Goal: Task Accomplishment & Management: Use online tool/utility

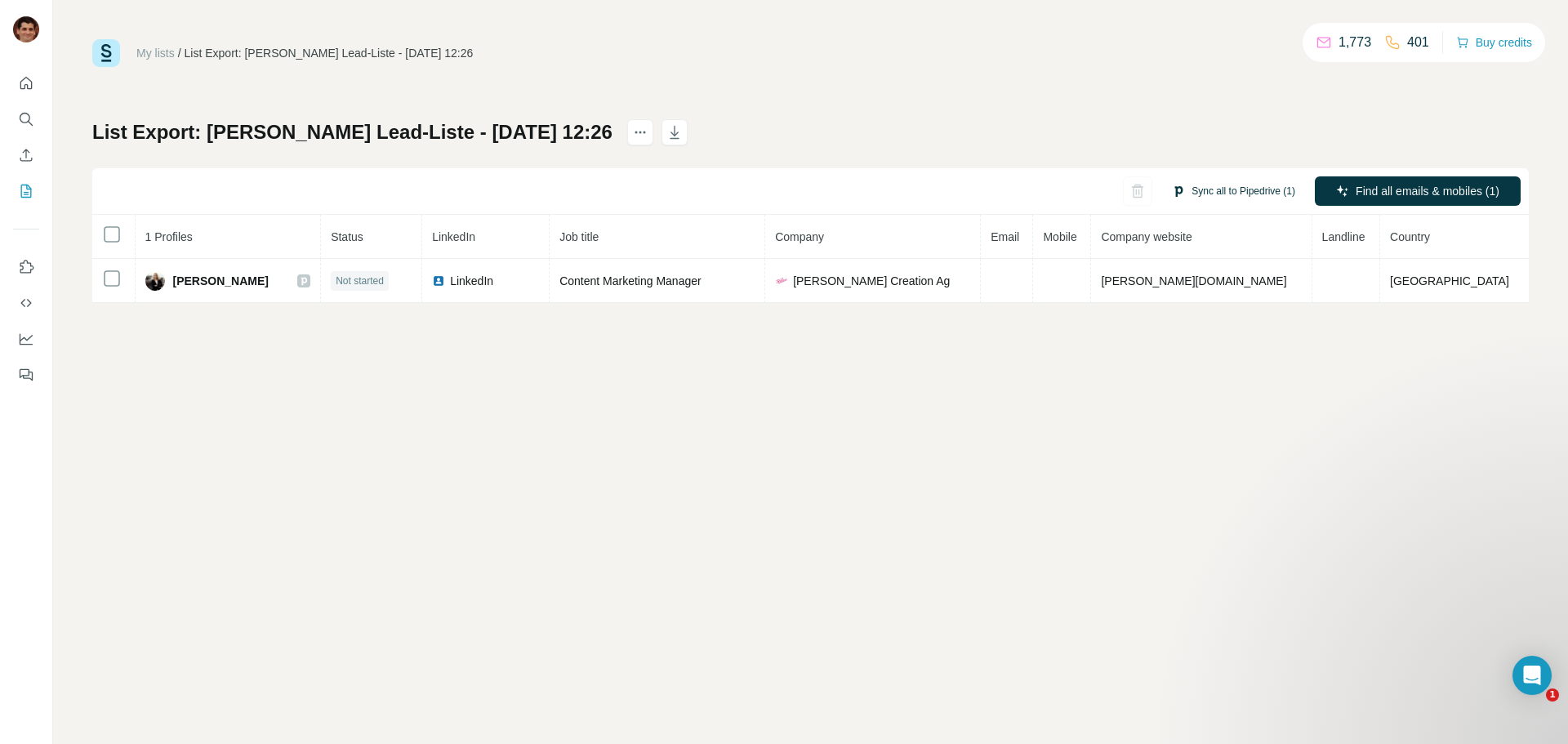
click at [1224, 192] on button "Sync all to Pipedrive (1)" at bounding box center [1233, 191] width 146 height 24
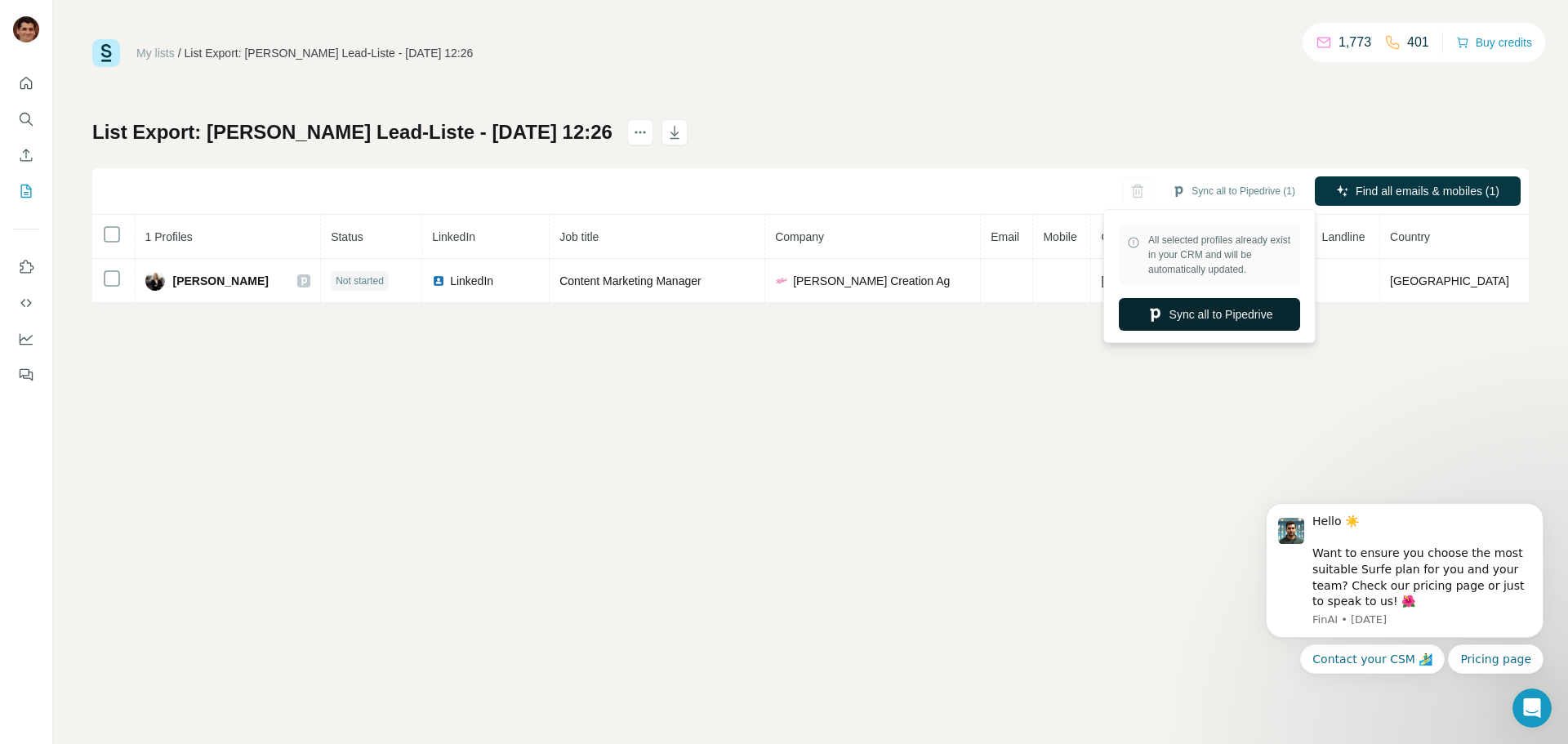
click at [1227, 319] on button "Sync all to Pipedrive" at bounding box center [1210, 314] width 181 height 33
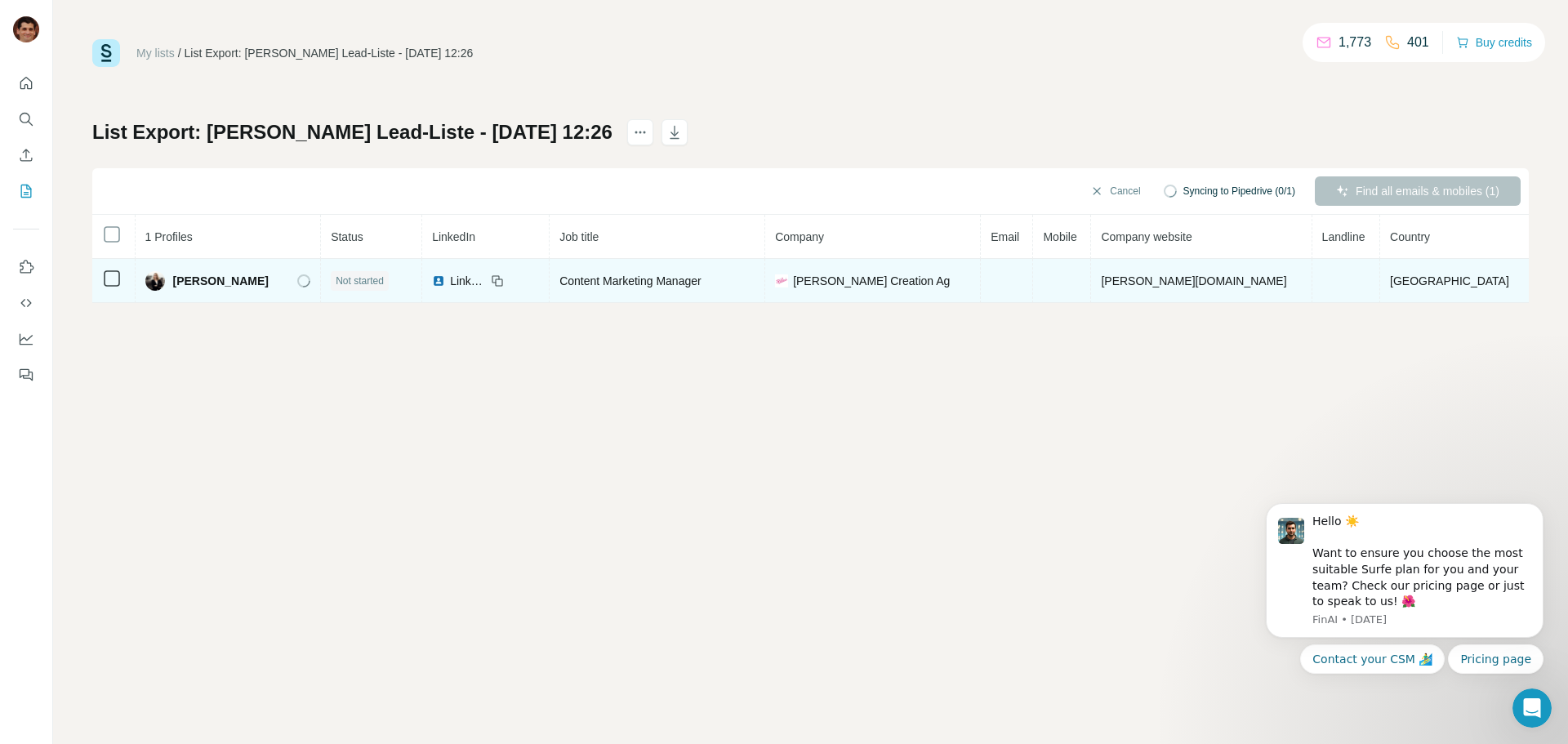
drag, startPoint x: 250, startPoint y: 281, endPoint x: 186, endPoint y: 284, distance: 64.1
click at [186, 284] on div "Corinna Becker" at bounding box center [228, 281] width 166 height 19
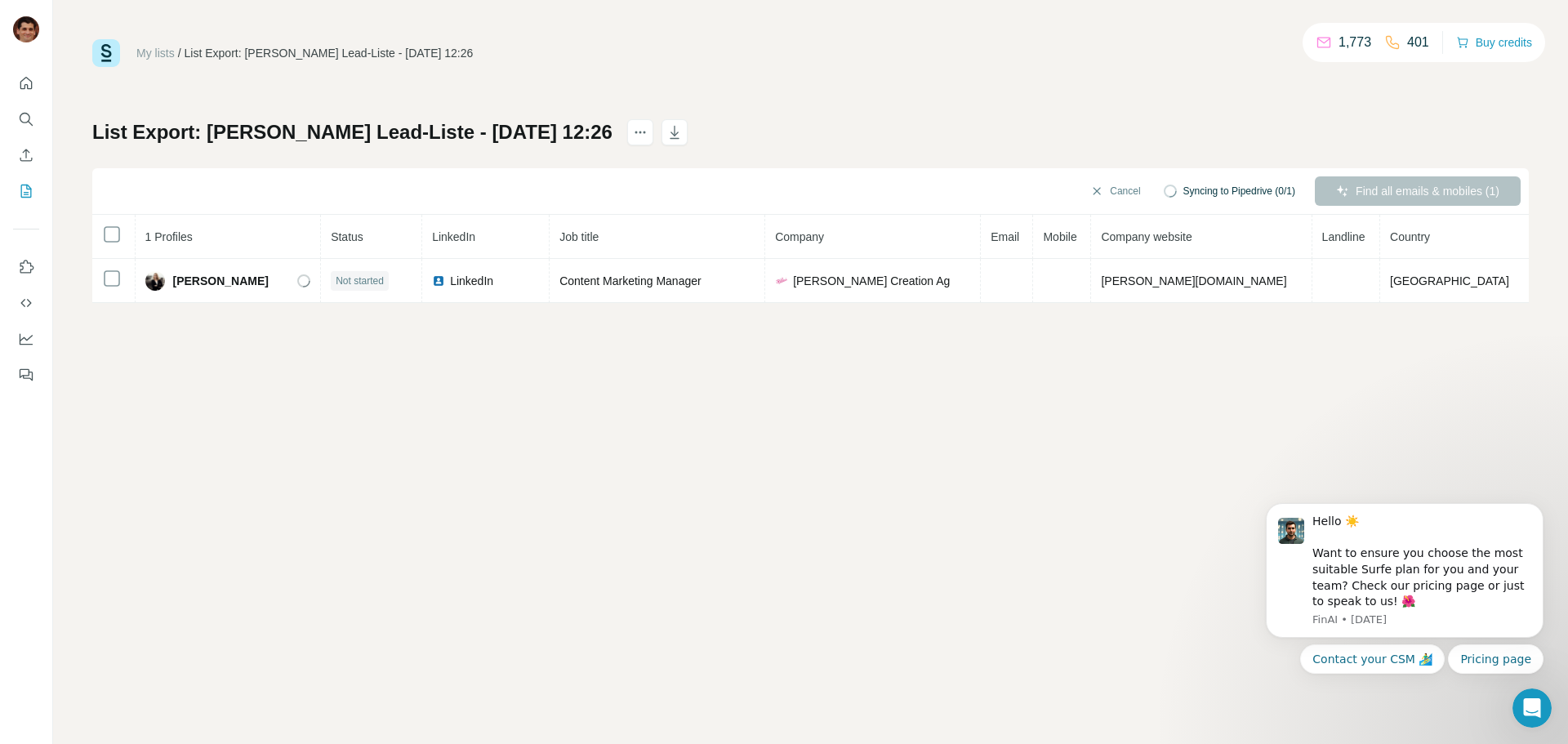
copy span "Corinna Becker"
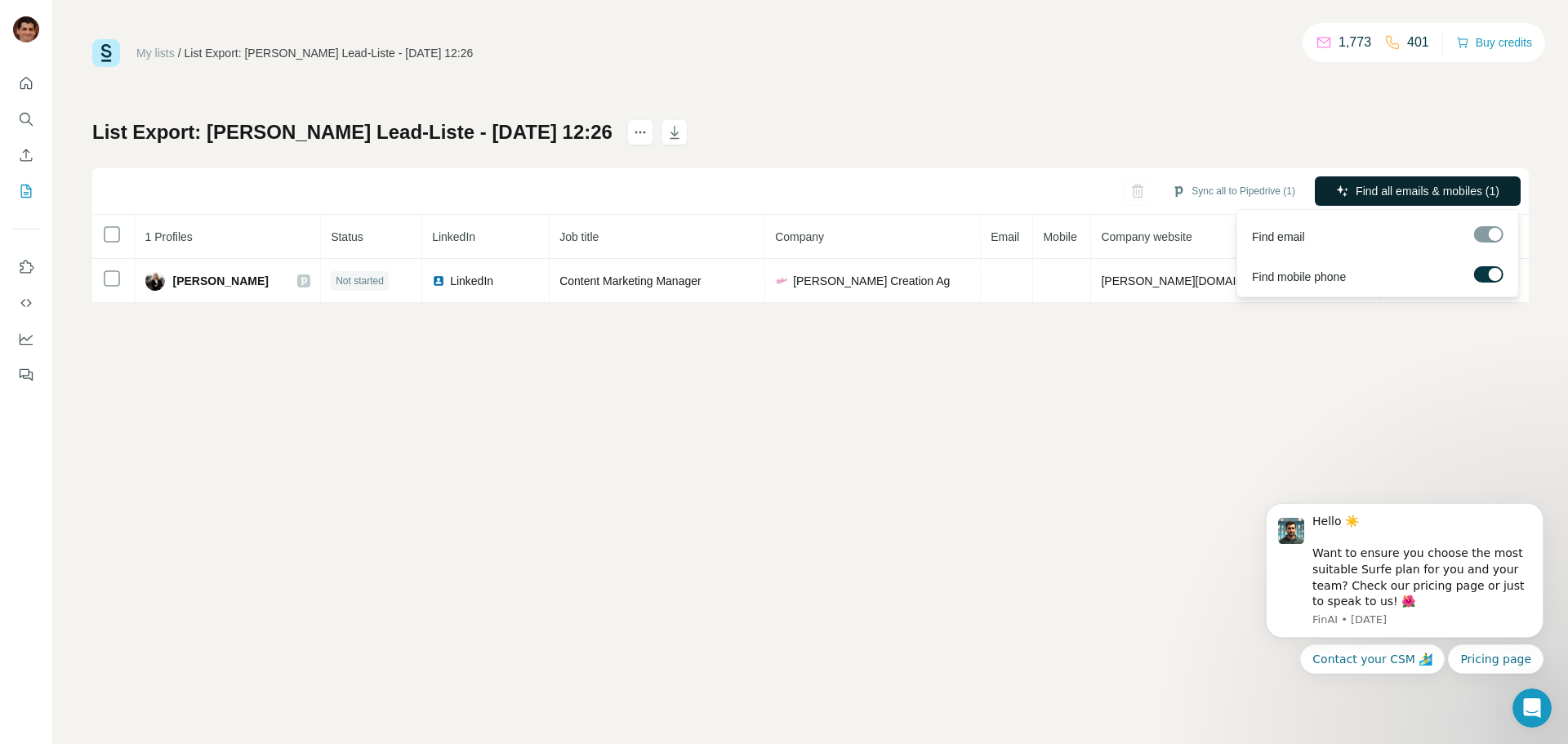
click at [1374, 191] on span "Find all emails & mobiles (1)" at bounding box center [1428, 191] width 143 height 16
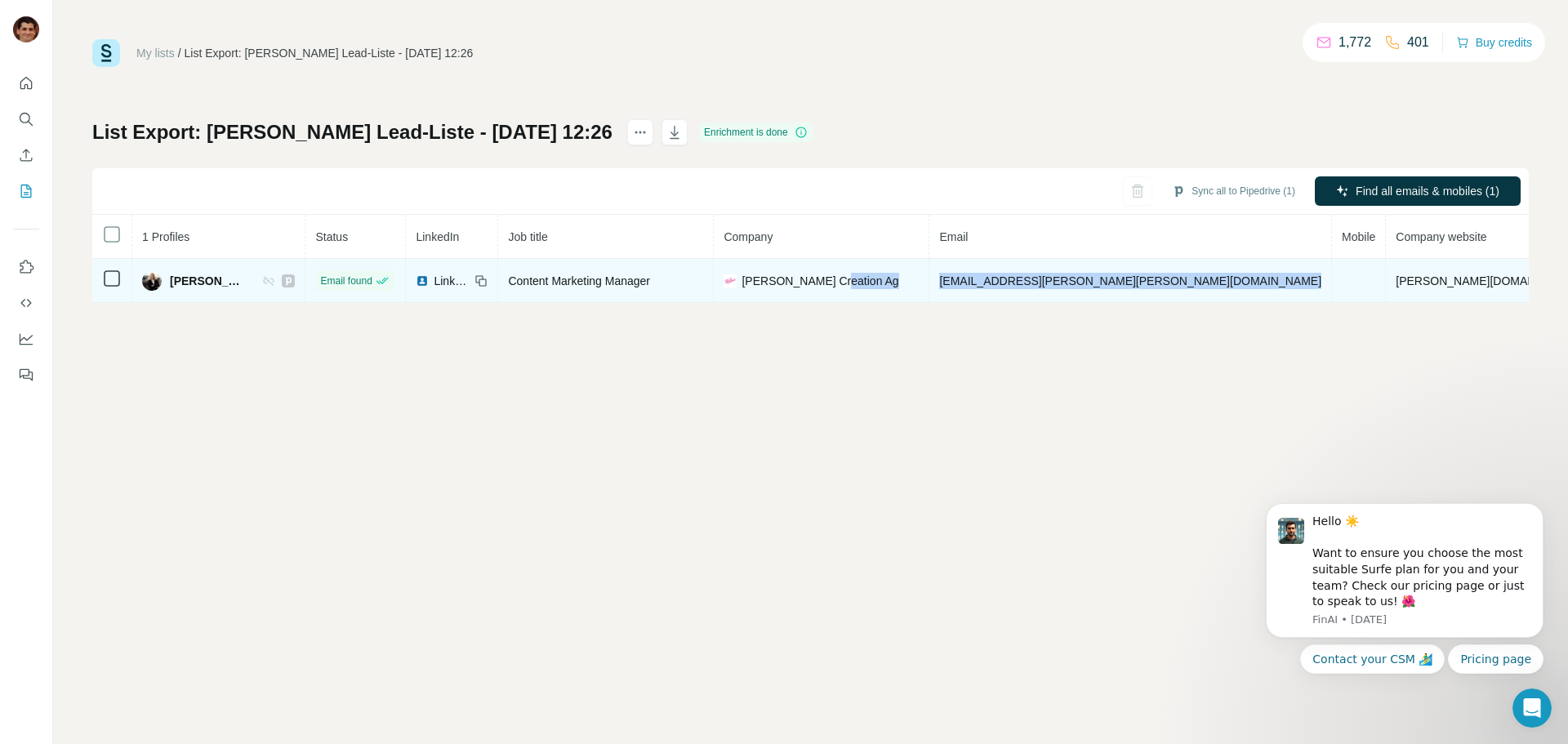
drag, startPoint x: 1212, startPoint y: 287, endPoint x: 981, endPoint y: 287, distance: 231.0
click at [981, 287] on tr "Corinna Becker Email found LinkedIn Content Marketing Manager Zapf Creation Ag …" at bounding box center [943, 281] width 1702 height 44
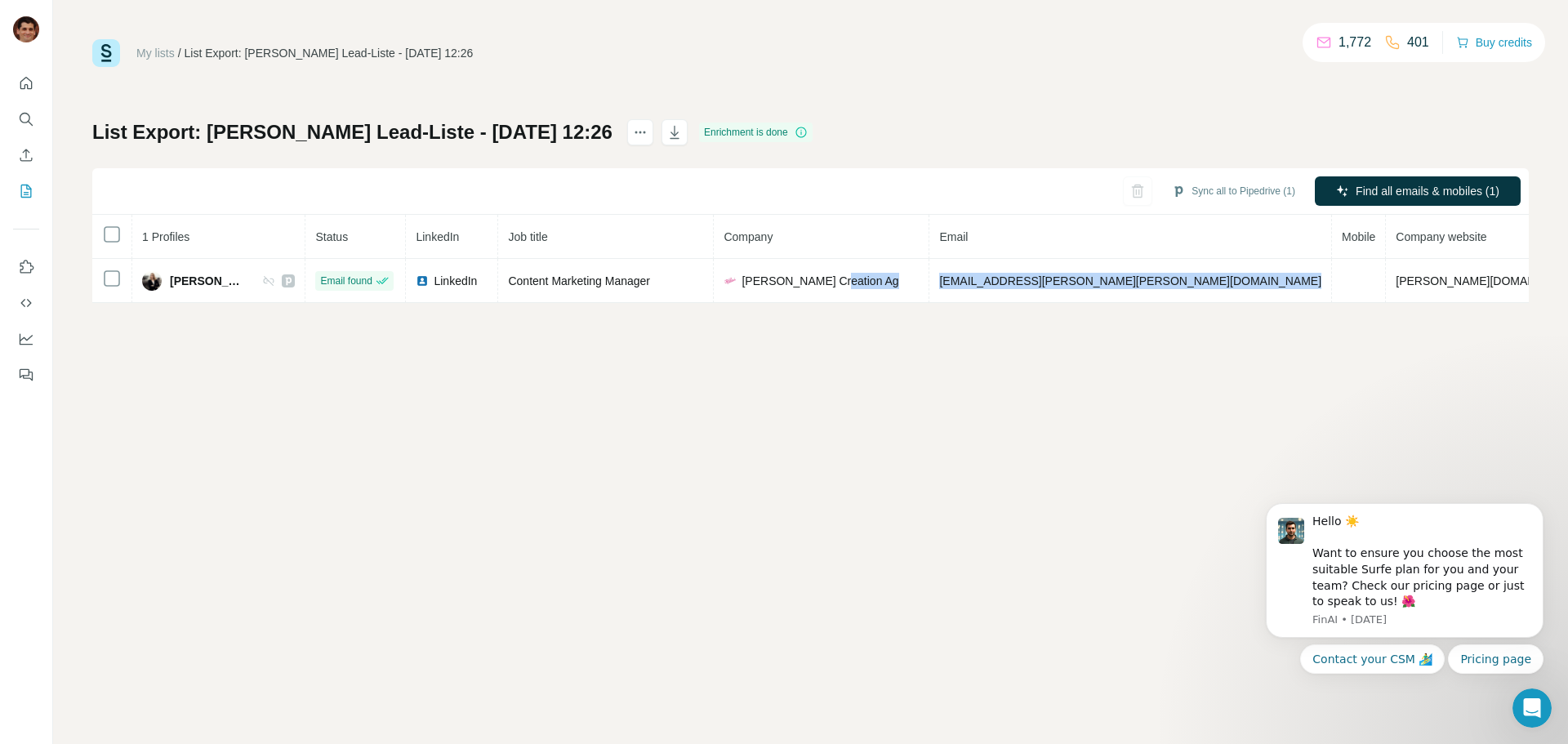
copy tr "corinna.becker@zapf-creation.de"
drag, startPoint x: 1097, startPoint y: 95, endPoint x: 1098, endPoint y: 46, distance: 49.0
click at [1097, 63] on div "My lists / List Export: Armin Sandmanns Lead-Liste - 21/08/2025 12:26 1,772 401…" at bounding box center [810, 170] width 1436 height 264
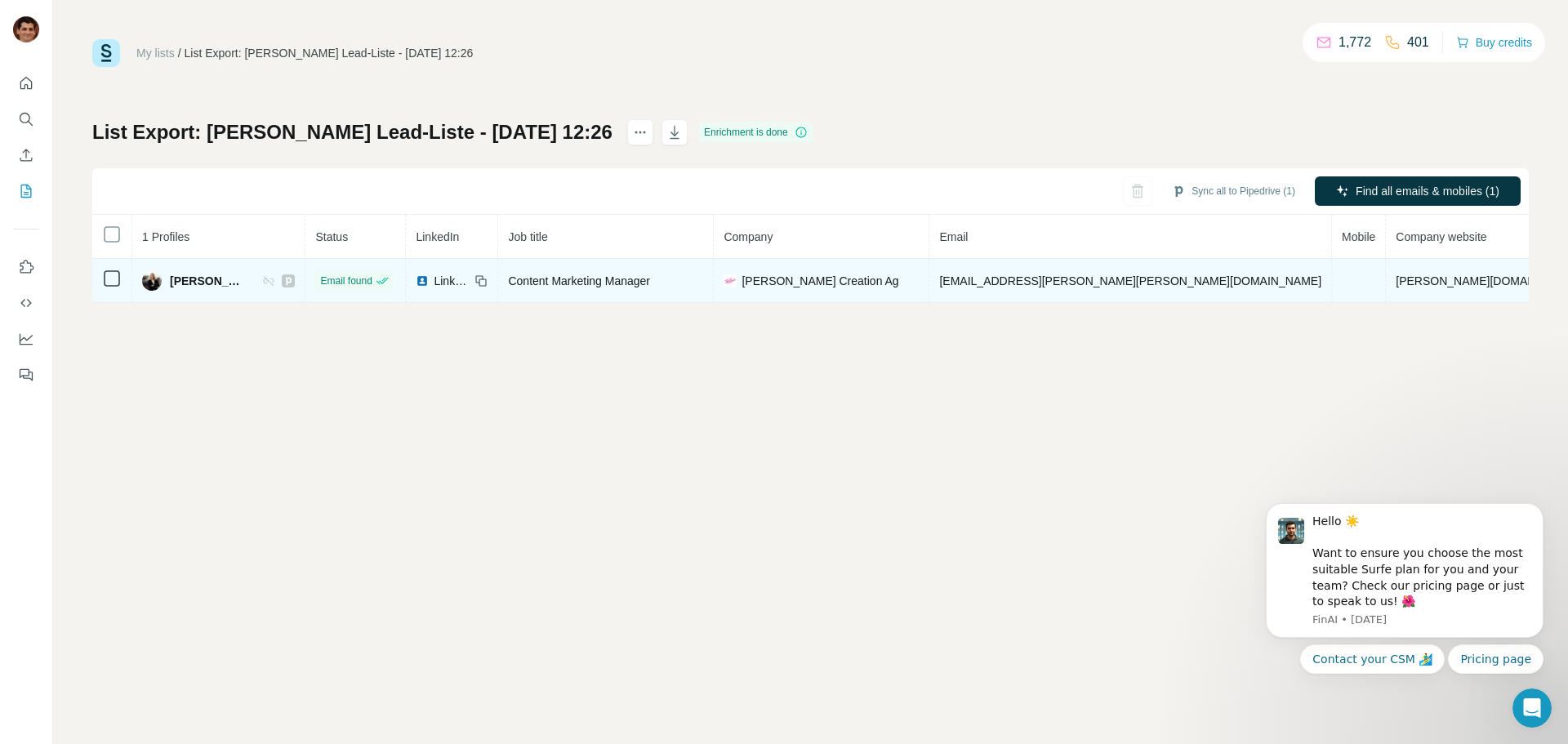
click at [1183, 269] on td "corinna.becker@zapf-creation.de" at bounding box center [1130, 281] width 402 height 44
drag, startPoint x: 1201, startPoint y: 284, endPoint x: 997, endPoint y: 297, distance: 204.4
click at [997, 297] on tr "Corinna Becker Email found LinkedIn Content Marketing Manager Zapf Creation Ag …" at bounding box center [943, 281] width 1702 height 44
click at [994, 295] on td "corinna.becker@zapf-creation.de" at bounding box center [1130, 281] width 402 height 44
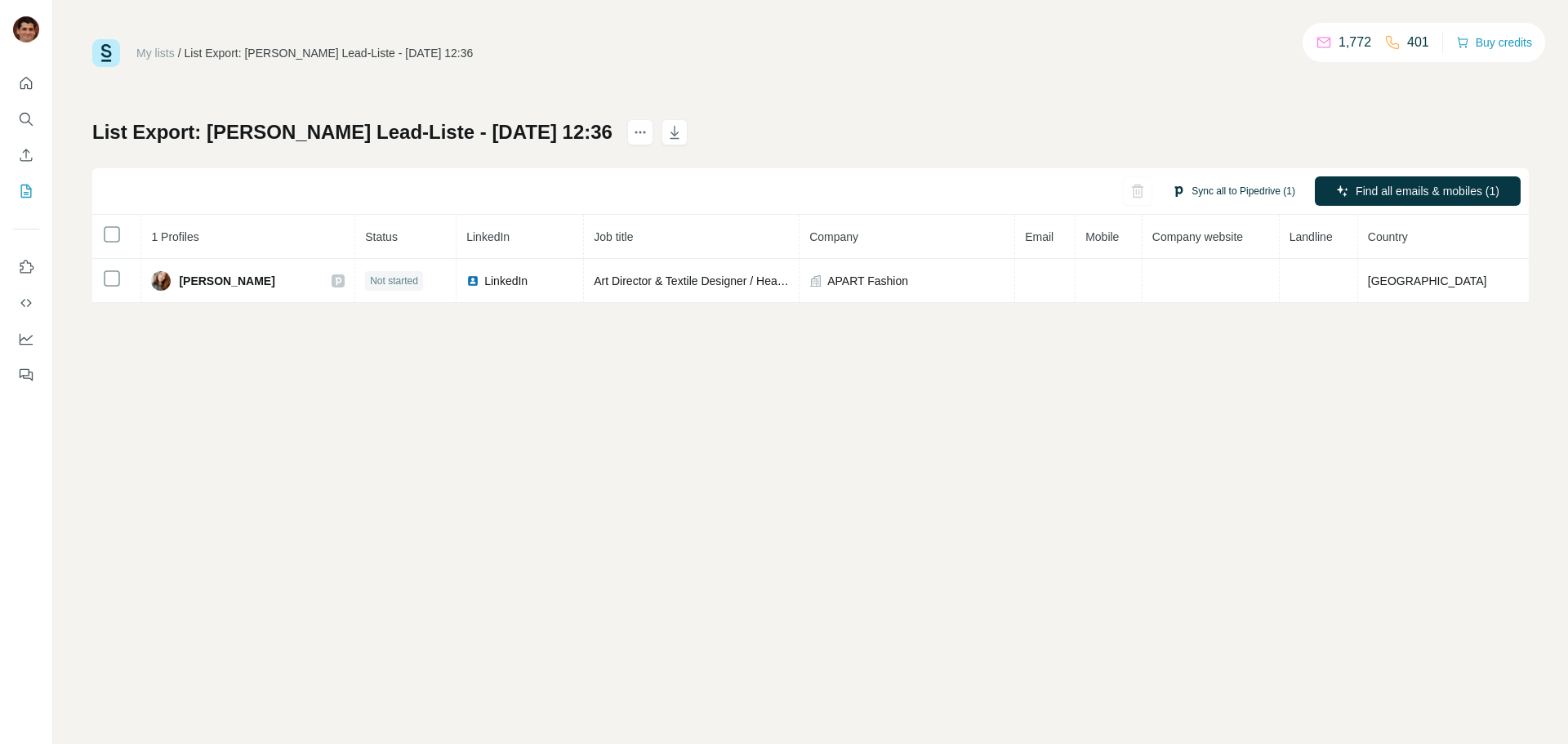
click at [1235, 191] on button "Sync all to Pipedrive (1)" at bounding box center [1233, 191] width 146 height 24
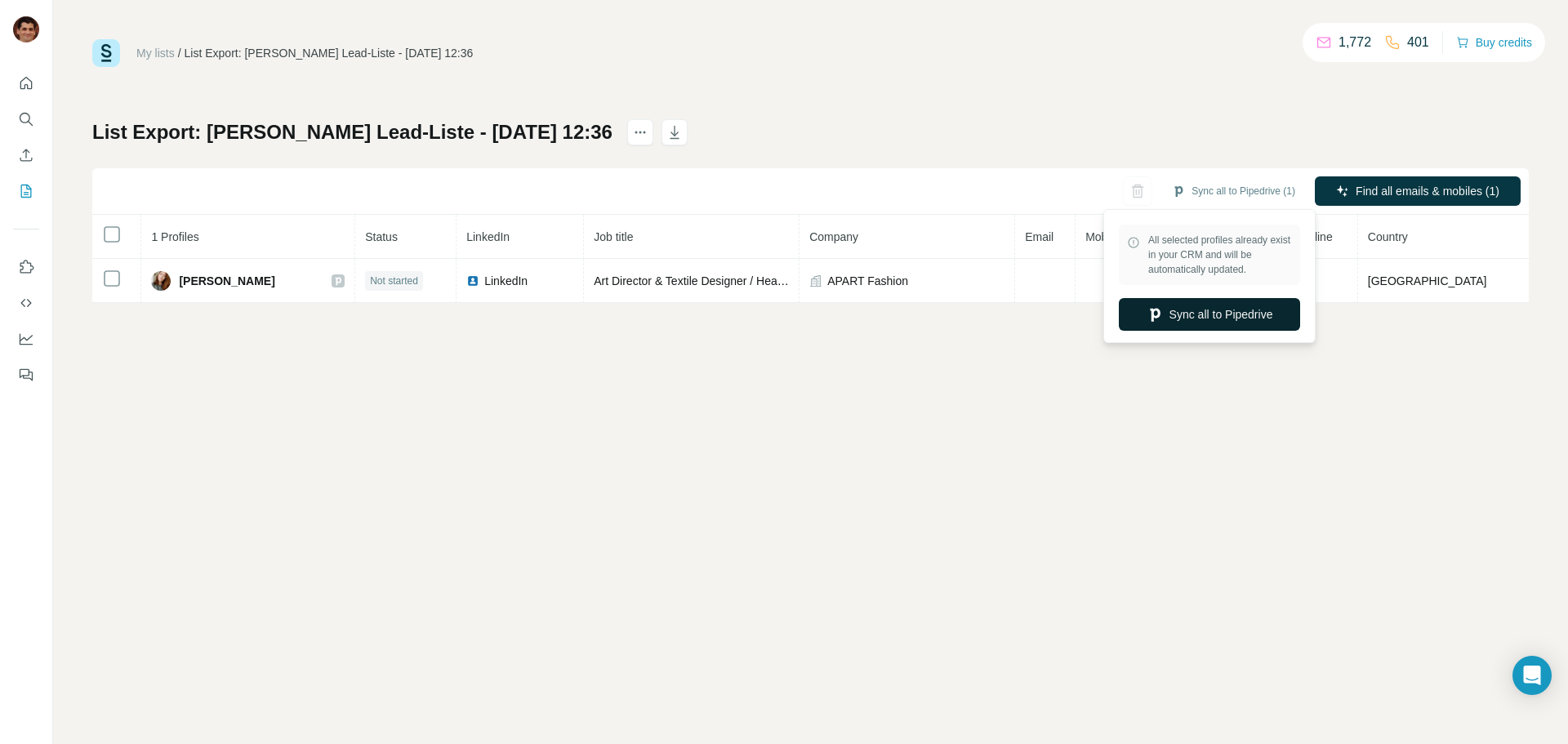
click at [1229, 320] on button "Sync all to Pipedrive" at bounding box center [1210, 314] width 181 height 33
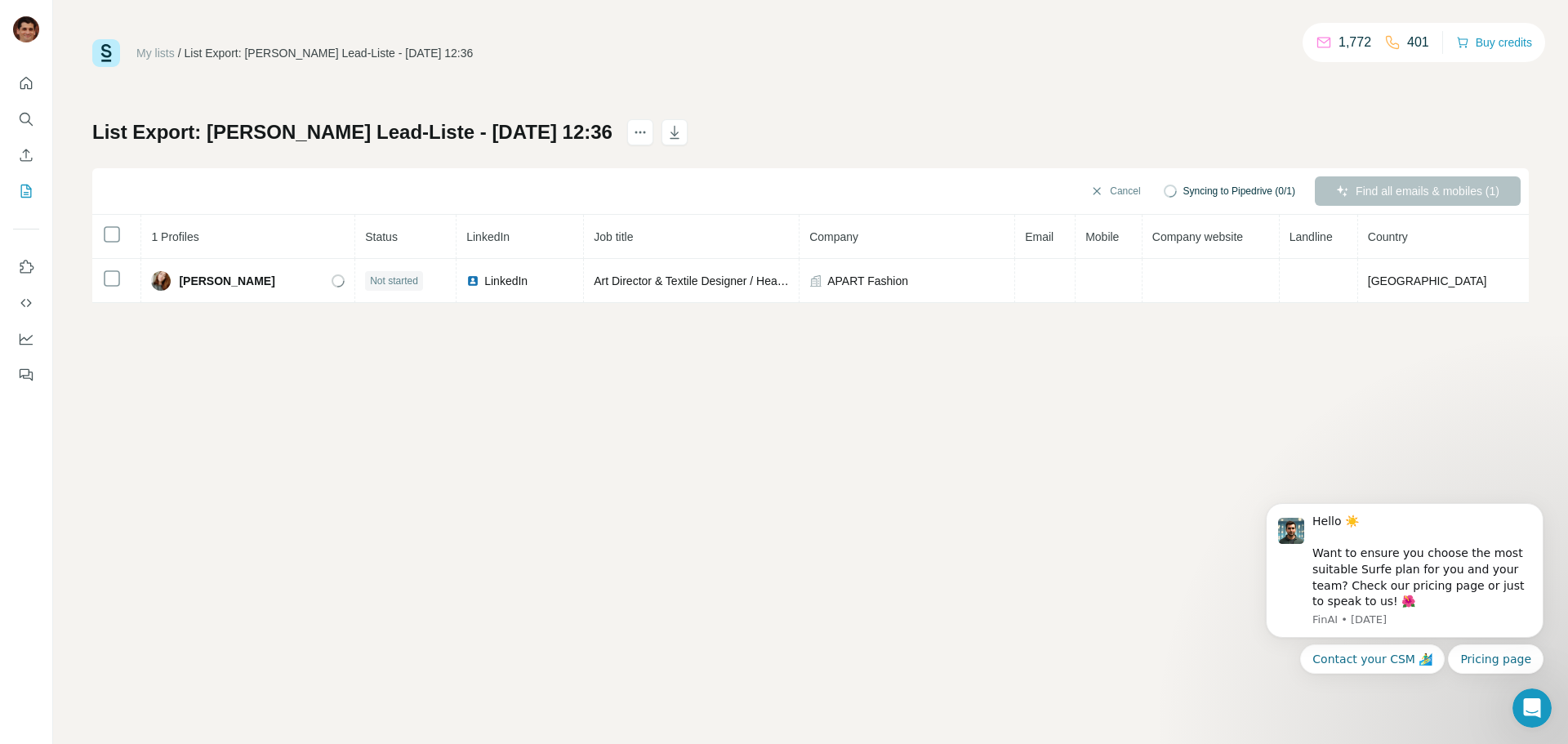
drag, startPoint x: 231, startPoint y: 280, endPoint x: 462, endPoint y: 424, distance: 272.2
click at [181, 281] on div "Evgenia Kriener" at bounding box center [248, 281] width 194 height 19
copy span "Evgenia Kriener"
click at [1382, 198] on span "Find all emails & mobiles (1)" at bounding box center [1428, 191] width 143 height 16
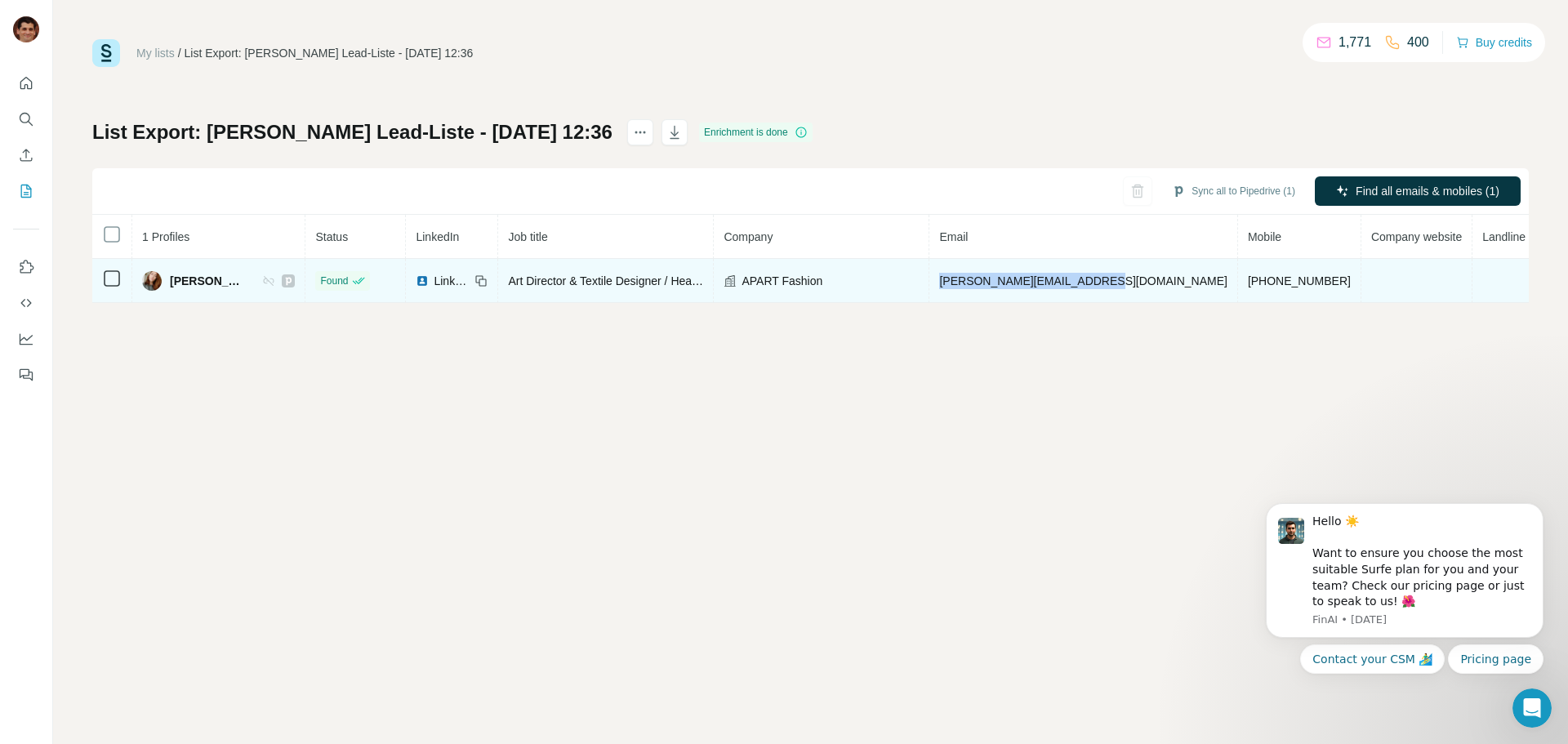
drag, startPoint x: 1145, startPoint y: 283, endPoint x: 984, endPoint y: 283, distance: 161.0
click at [984, 283] on td "e.kriener@apart-fashion.de" at bounding box center [1083, 281] width 308 height 44
copy span "e.kriener@apart-fashion.de"
drag, startPoint x: 1259, startPoint y: 281, endPoint x: 1161, endPoint y: 281, distance: 98.0
click at [1161, 281] on tr "Evgenia Kriener Found LinkedIn Art Director & Textile Designer / Head of Grafik…" at bounding box center [883, 281] width 1583 height 44
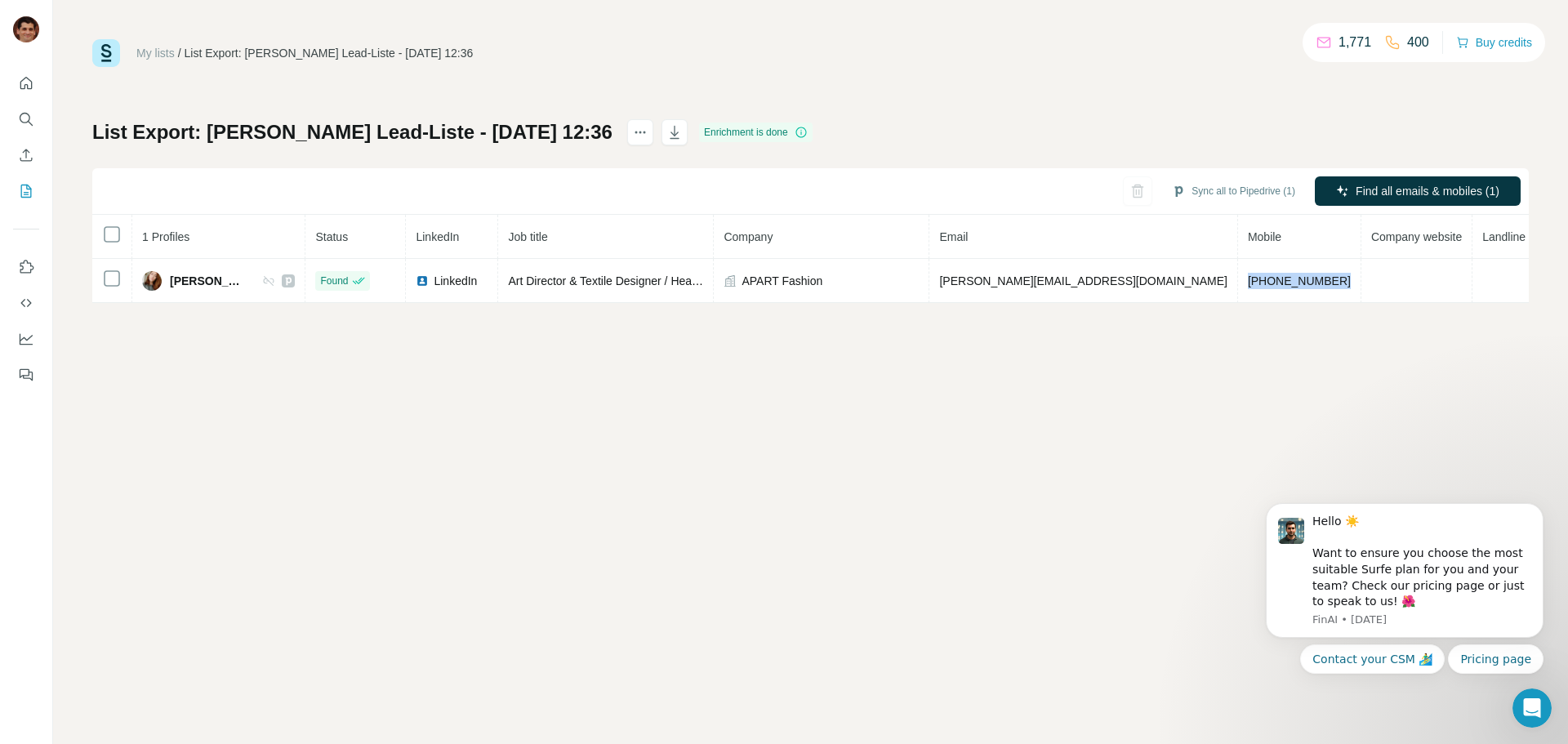
copy span "+4915224172265"
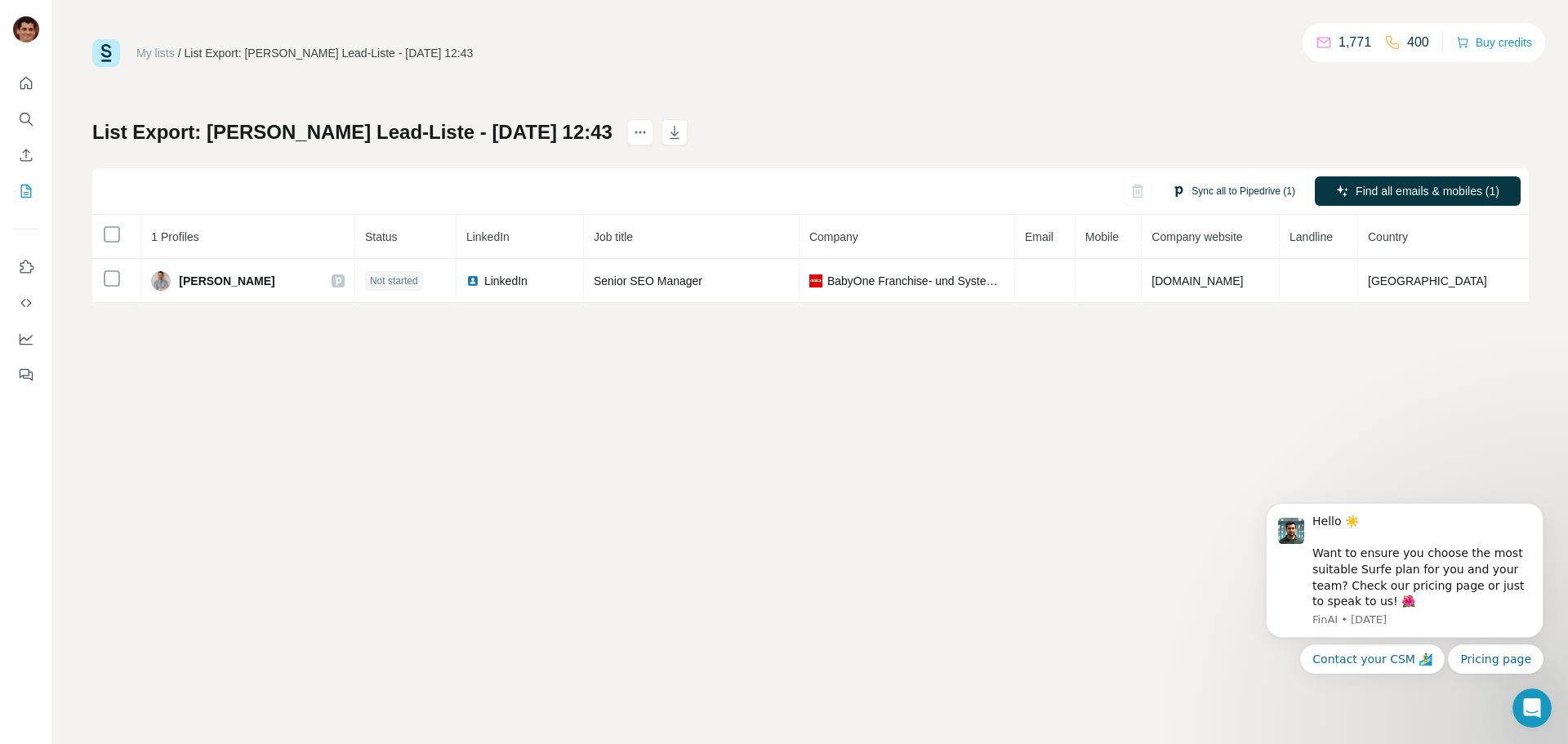
click at [1216, 197] on button "Sync all to Pipedrive (1)" at bounding box center [1233, 191] width 146 height 24
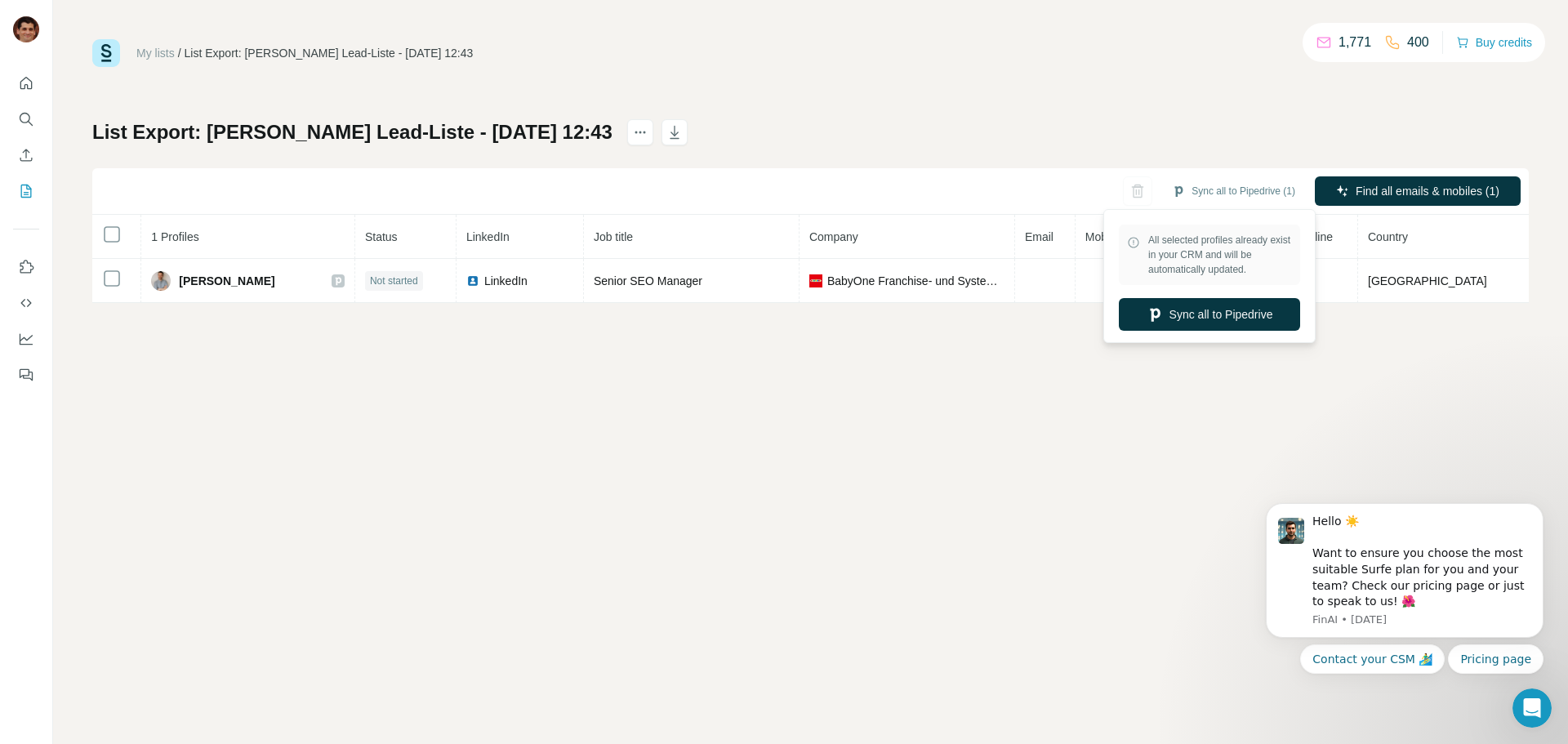
drag, startPoint x: 1231, startPoint y: 323, endPoint x: 1213, endPoint y: 327, distance: 18.4
click at [1231, 321] on button "Sync all to Pipedrive" at bounding box center [1210, 314] width 181 height 33
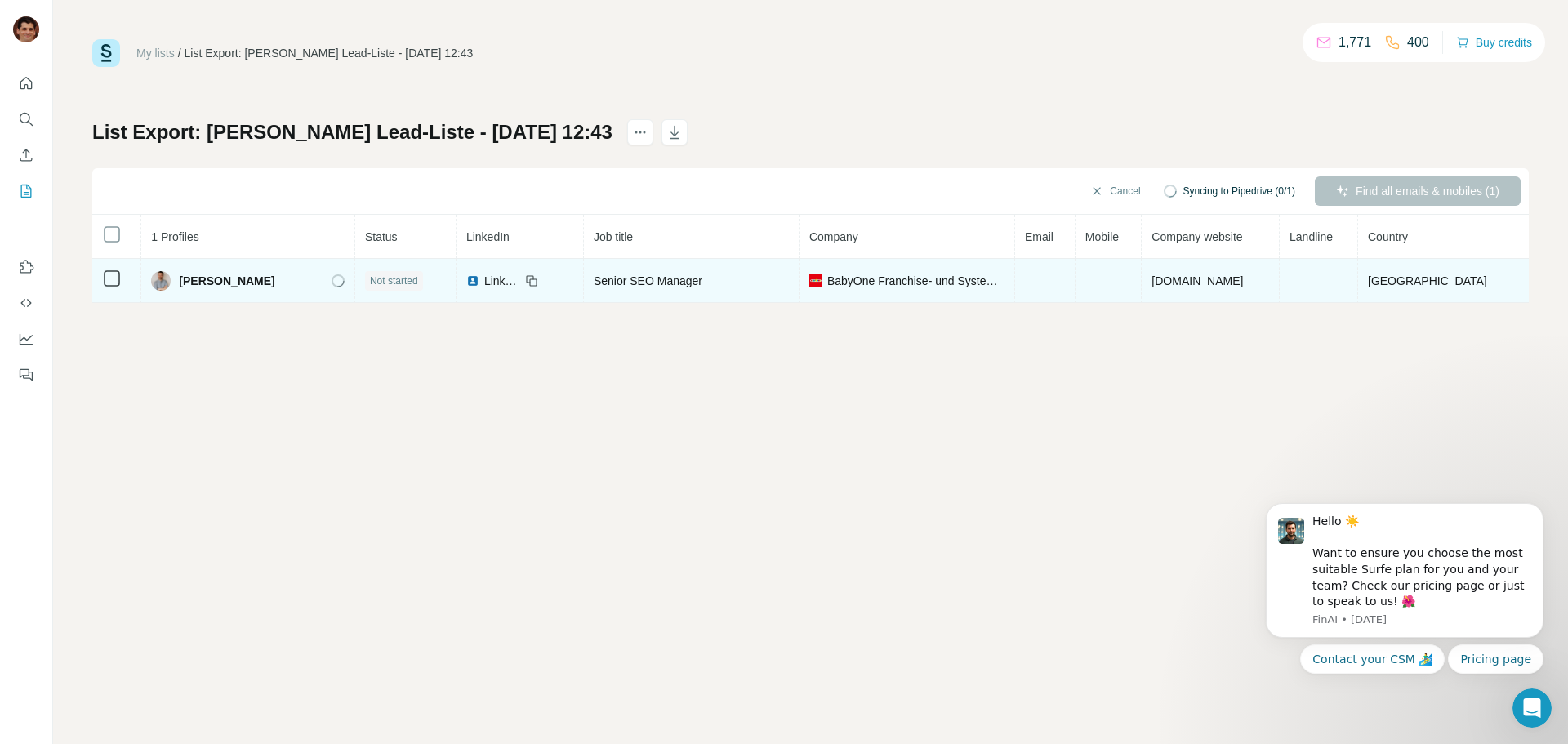
drag, startPoint x: 272, startPoint y: 283, endPoint x: 211, endPoint y: 290, distance: 61.4
click at [207, 288] on div "[PERSON_NAME]" at bounding box center [248, 281] width 194 height 19
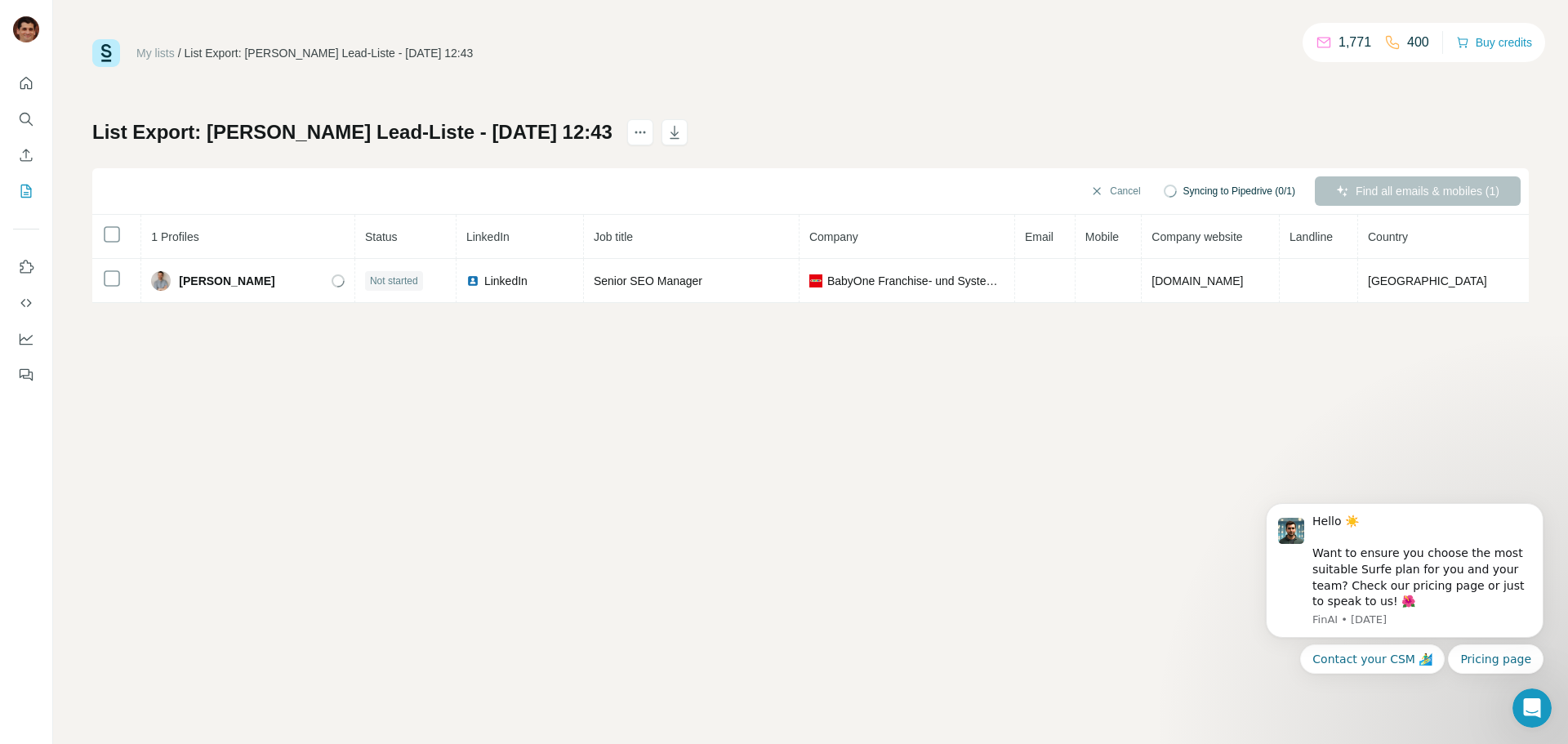
click at [922, 102] on div "My lists / List Export: [PERSON_NAME] Lead-Liste - [DATE] 12:43 1,771 400 Buy c…" at bounding box center [810, 170] width 1436 height 264
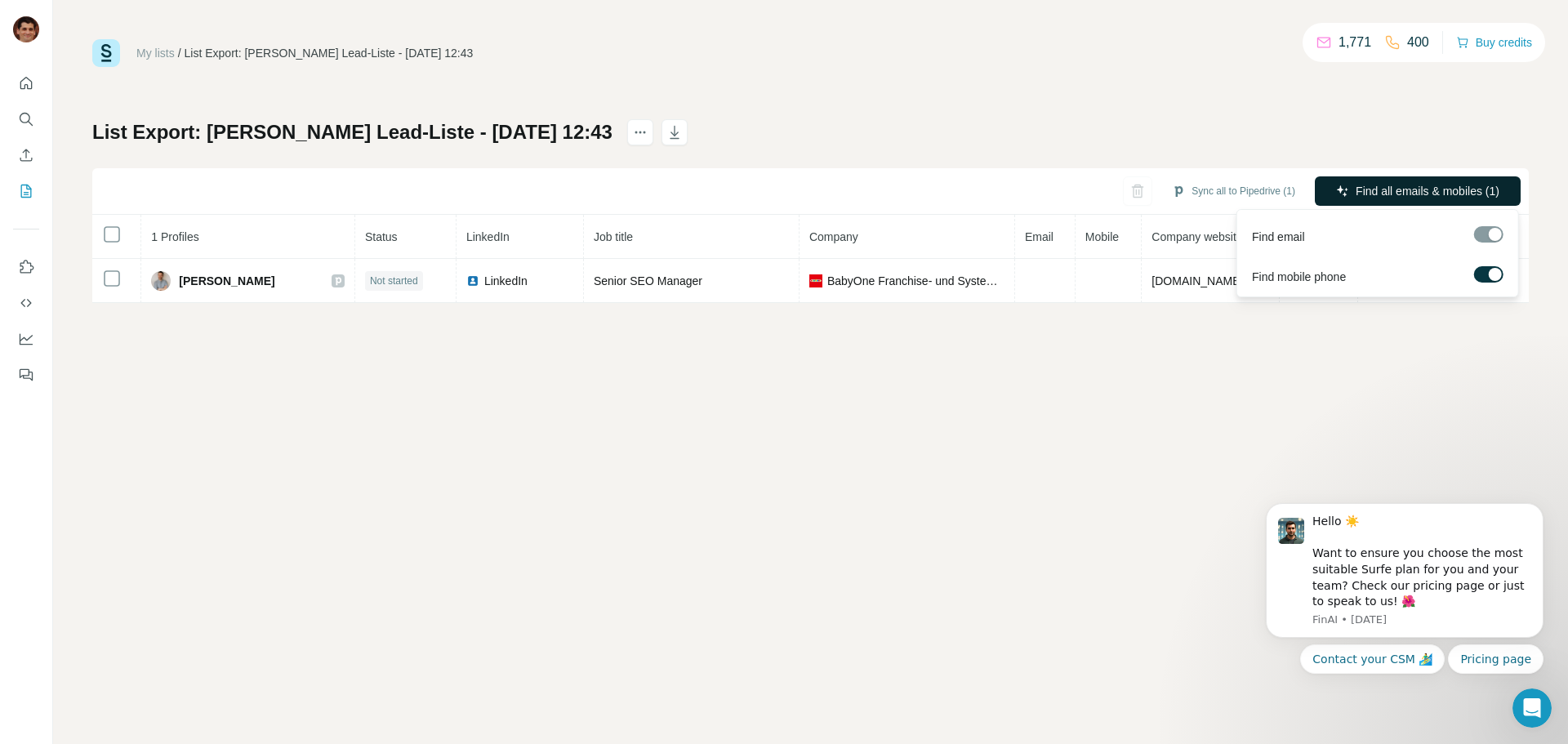
click at [1365, 186] on span "Find all emails & mobiles (1)" at bounding box center [1428, 191] width 143 height 16
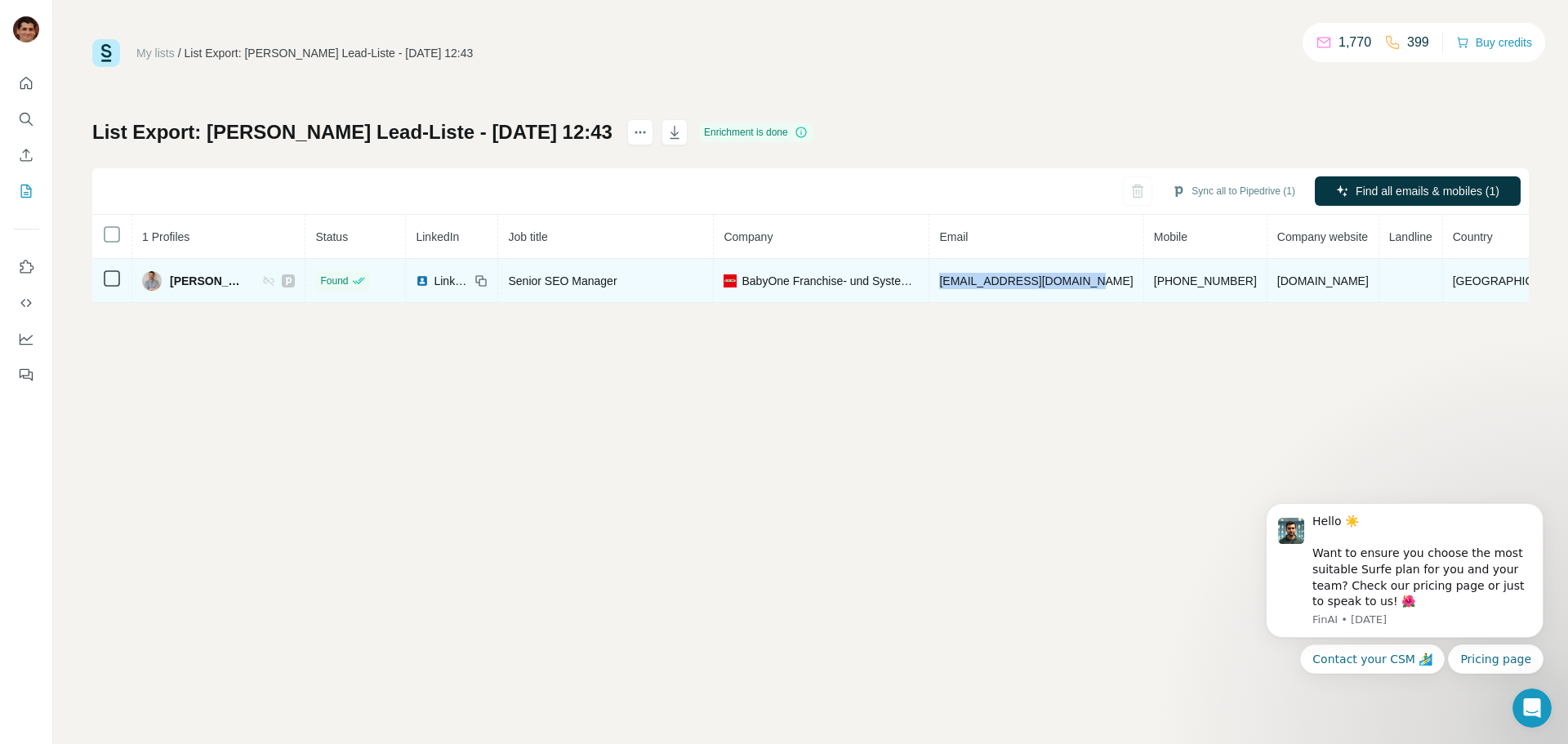
drag, startPoint x: 1142, startPoint y: 279, endPoint x: 981, endPoint y: 290, distance: 161.4
click at [981, 290] on td "[EMAIL_ADDRESS][DOMAIN_NAME]" at bounding box center [1037, 281] width 214 height 44
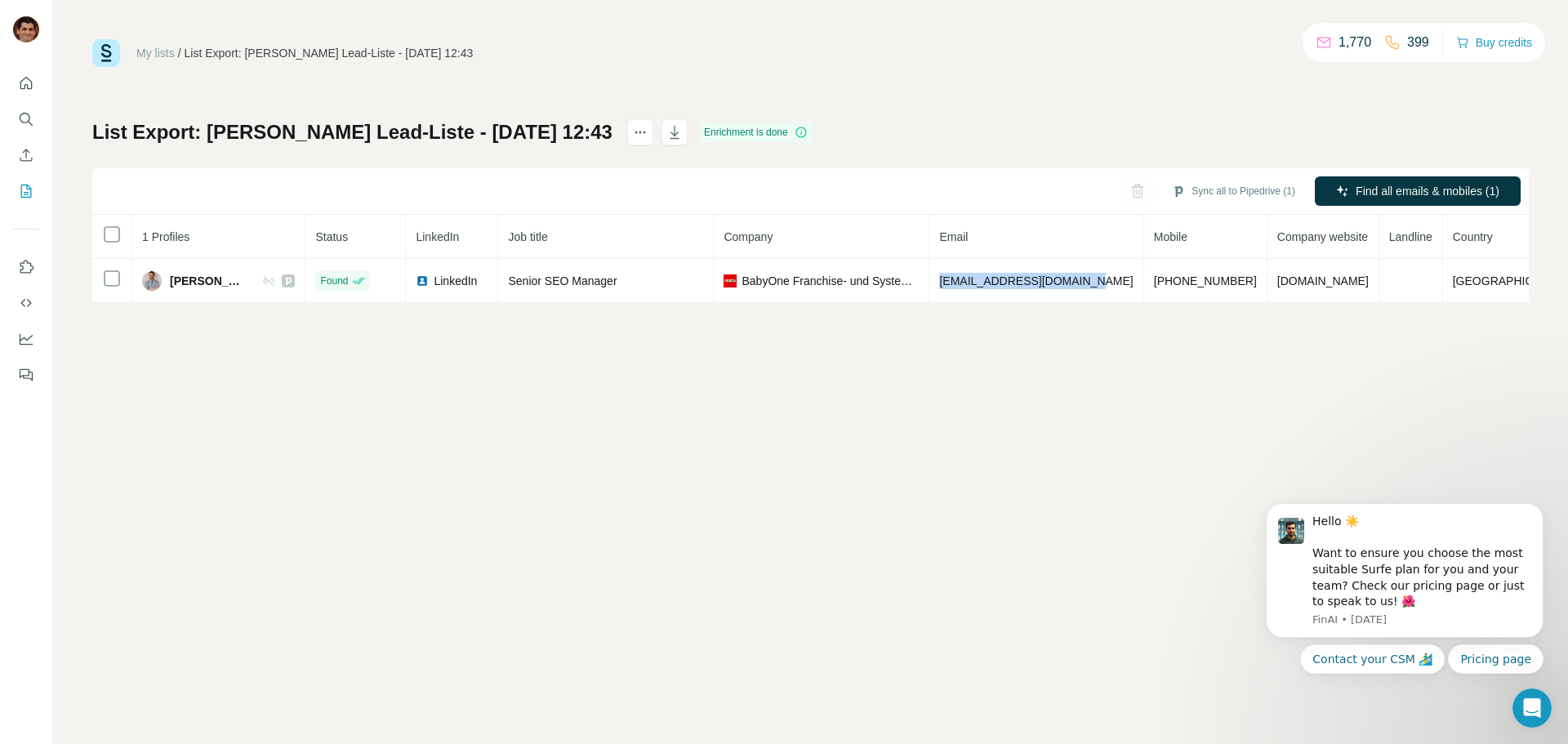
copy span "[EMAIL_ADDRESS][DOMAIN_NAME]"
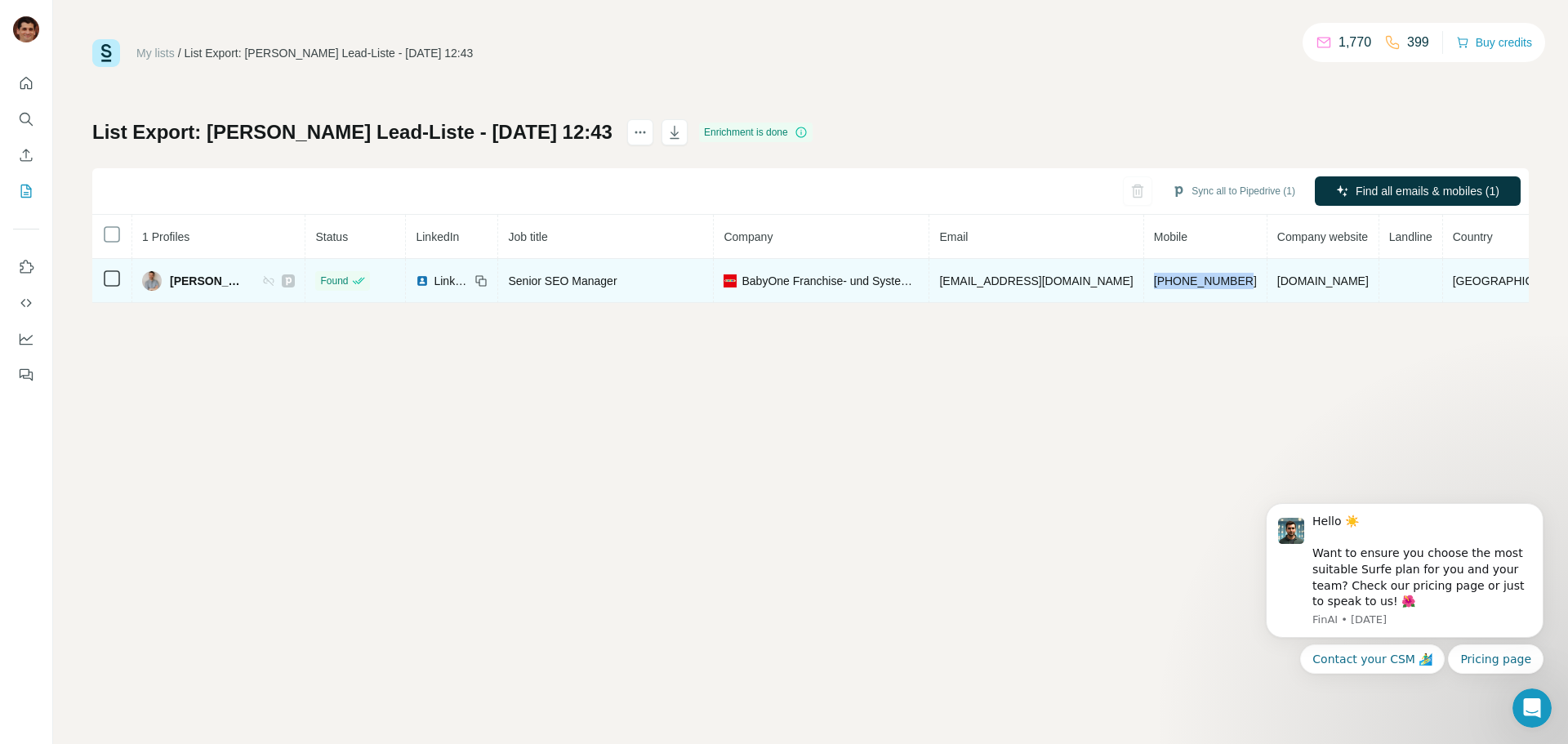
drag, startPoint x: 1255, startPoint y: 282, endPoint x: 1165, endPoint y: 284, distance: 90.0
click at [1165, 284] on td "[PHONE_NUMBER]" at bounding box center [1206, 281] width 123 height 44
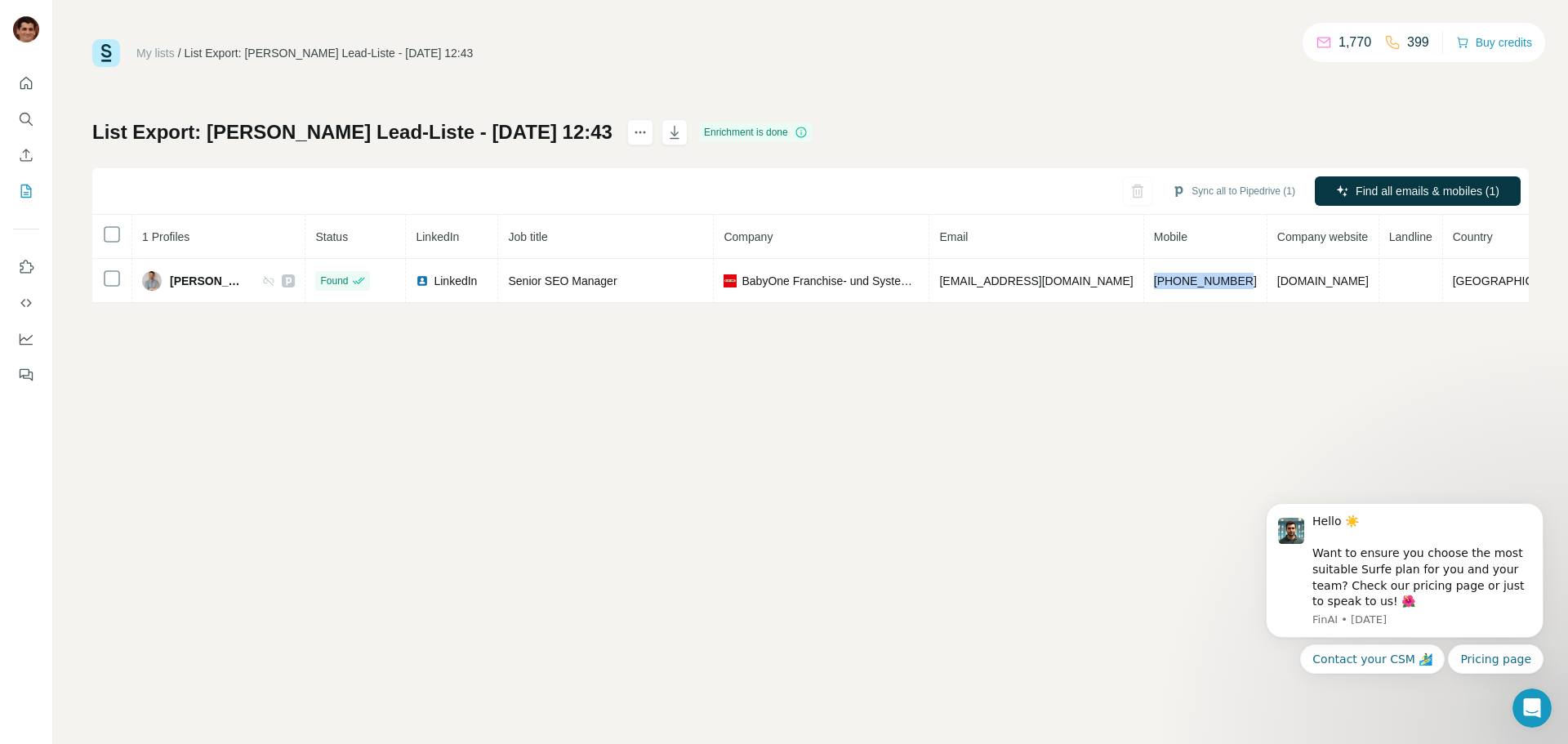
copy span "[PHONE_NUMBER]"
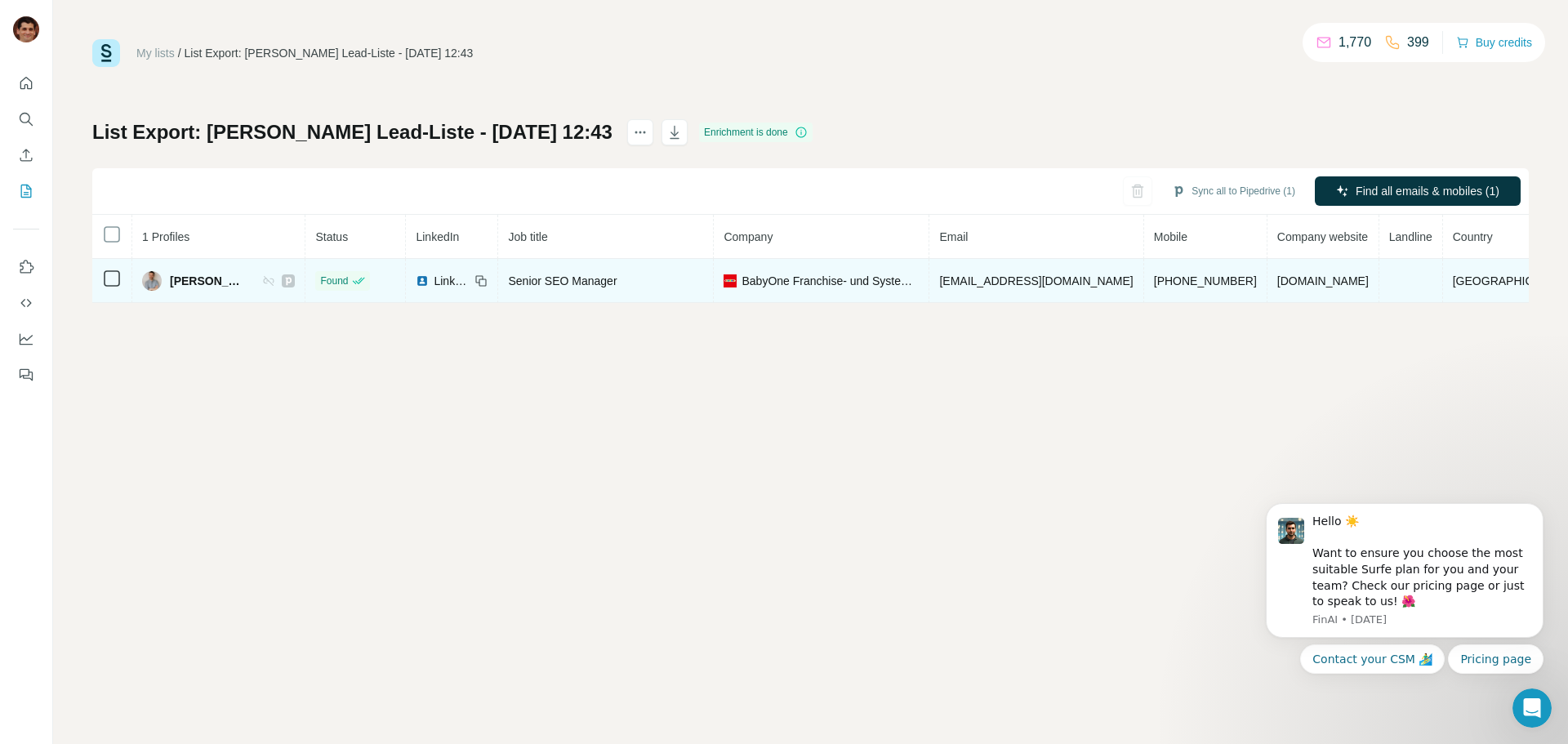
click at [275, 280] on icon at bounding box center [268, 280] width 13 height 13
